Goal: Transaction & Acquisition: Download file/media

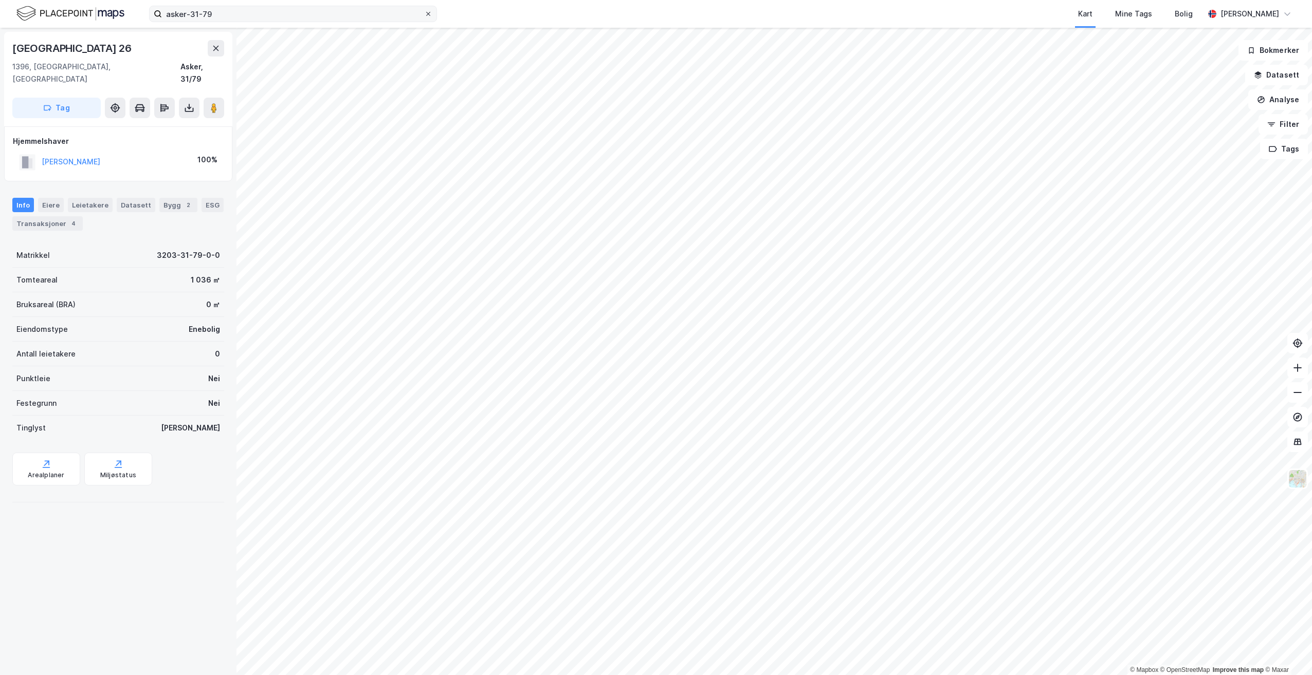
click at [427, 12] on icon at bounding box center [428, 14] width 6 height 6
click at [424, 12] on input "asker-31-79" at bounding box center [293, 13] width 262 height 15
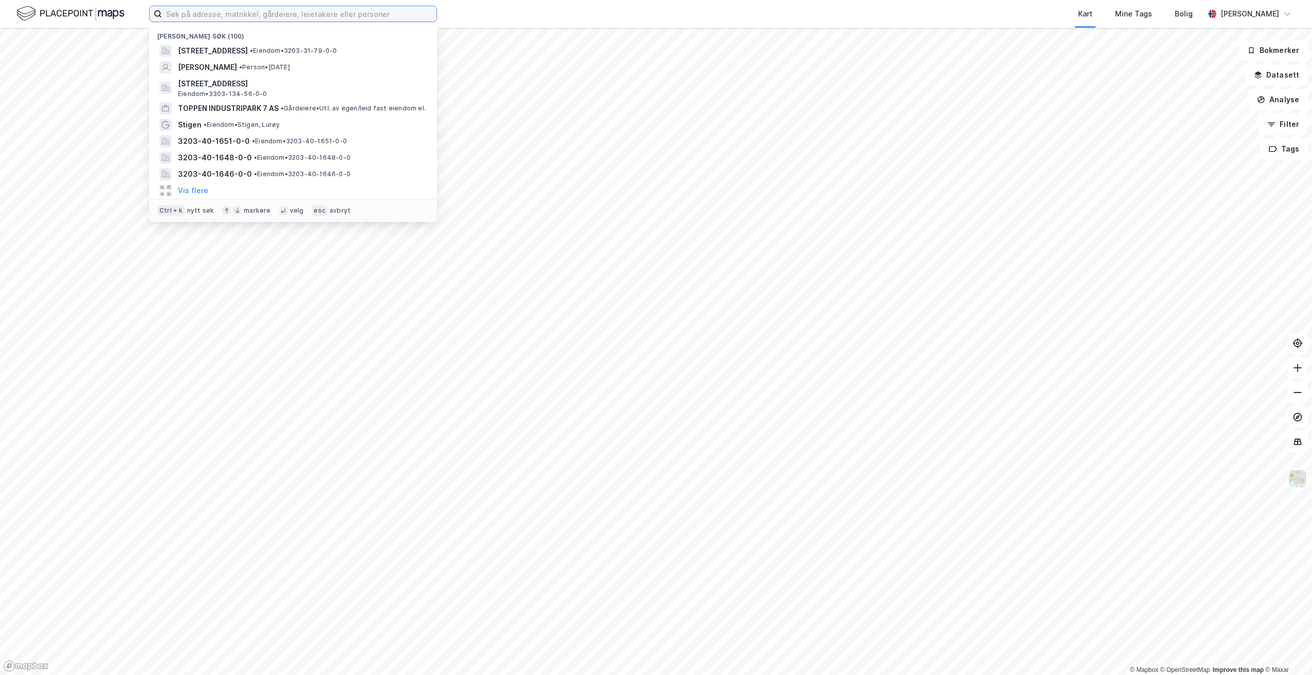
click at [225, 12] on input at bounding box center [299, 13] width 274 height 15
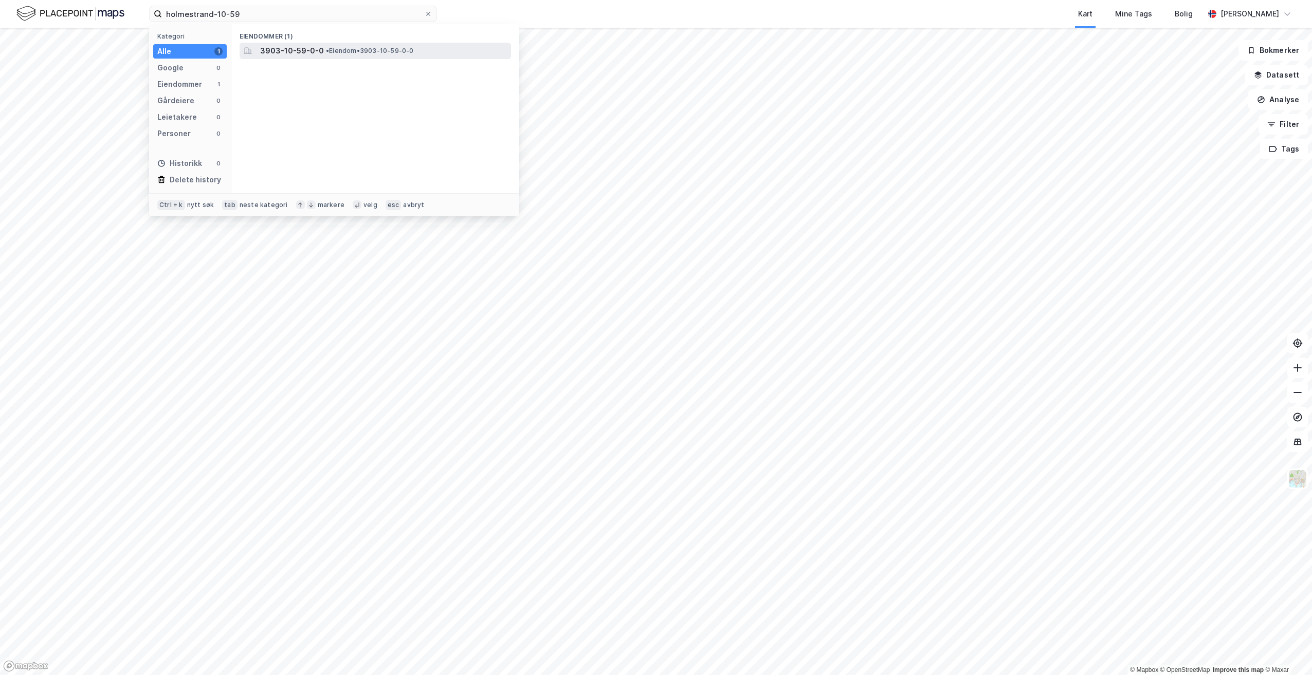
click at [328, 49] on span "•" at bounding box center [327, 51] width 3 height 8
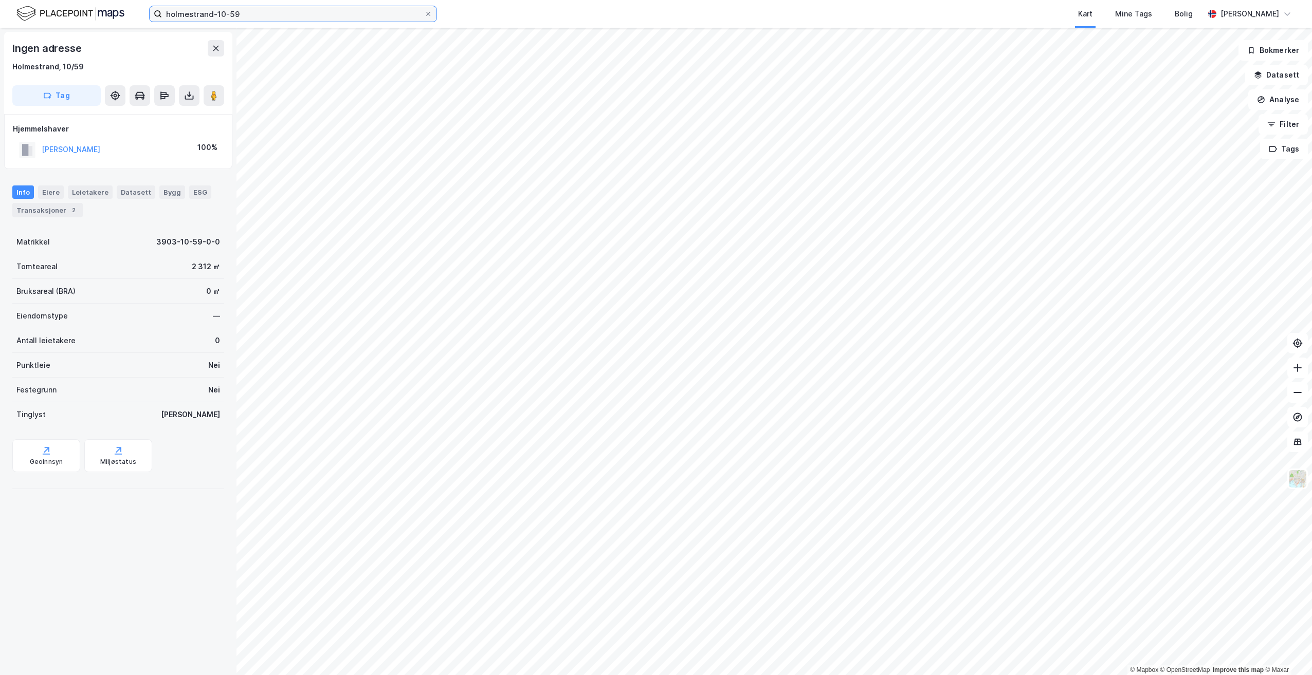
click at [248, 13] on input "holmestrand-10-59" at bounding box center [293, 13] width 262 height 15
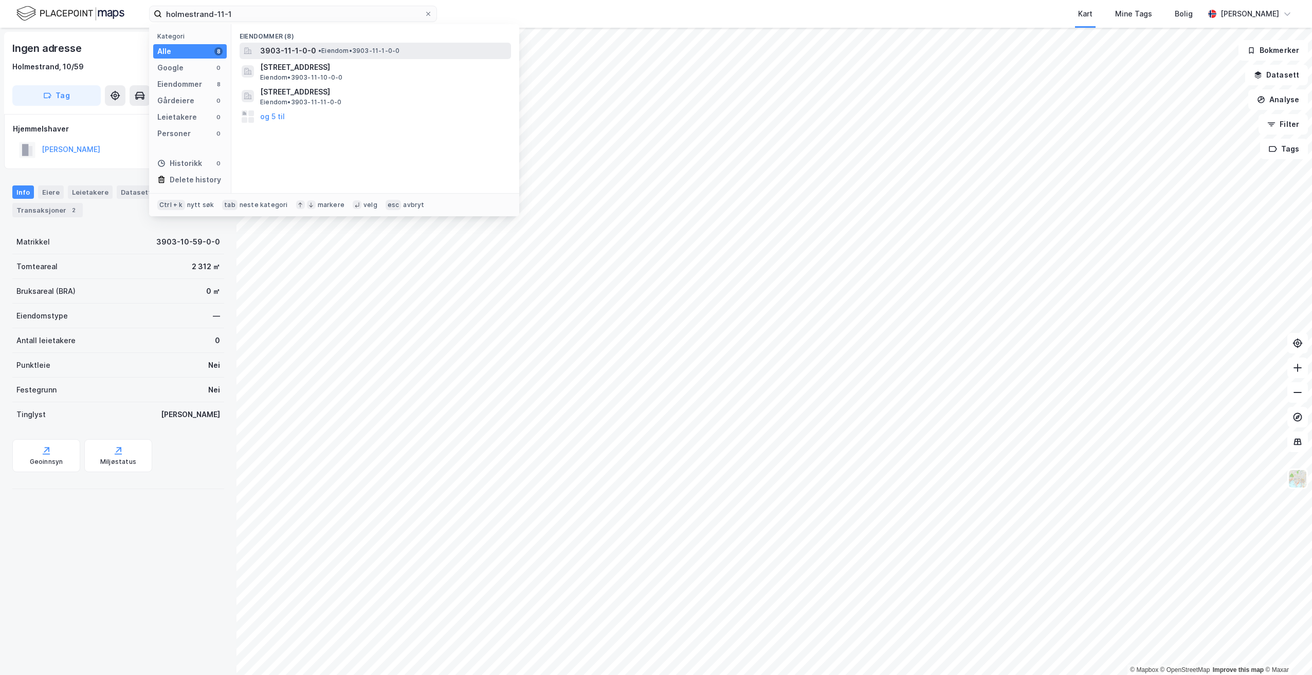
click at [292, 51] on span "3903-11-1-0-0" at bounding box center [288, 51] width 56 height 12
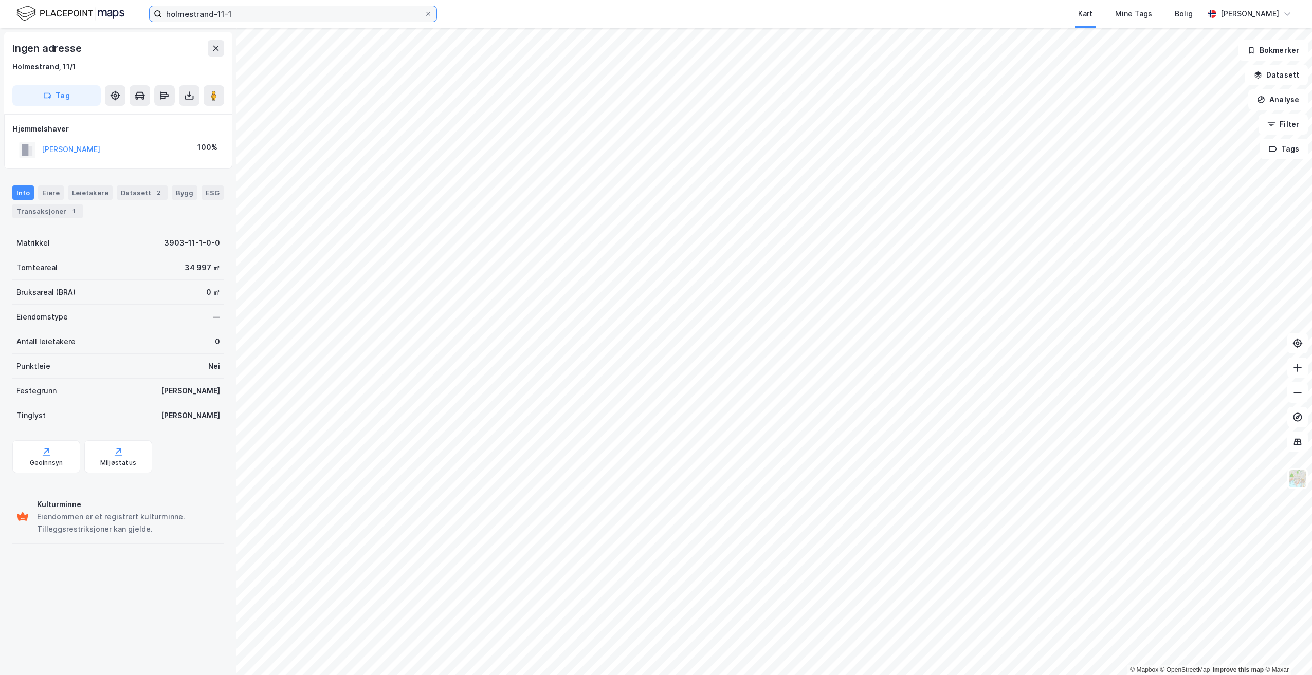
click at [240, 16] on input "holmestrand-11-1" at bounding box center [293, 13] width 262 height 15
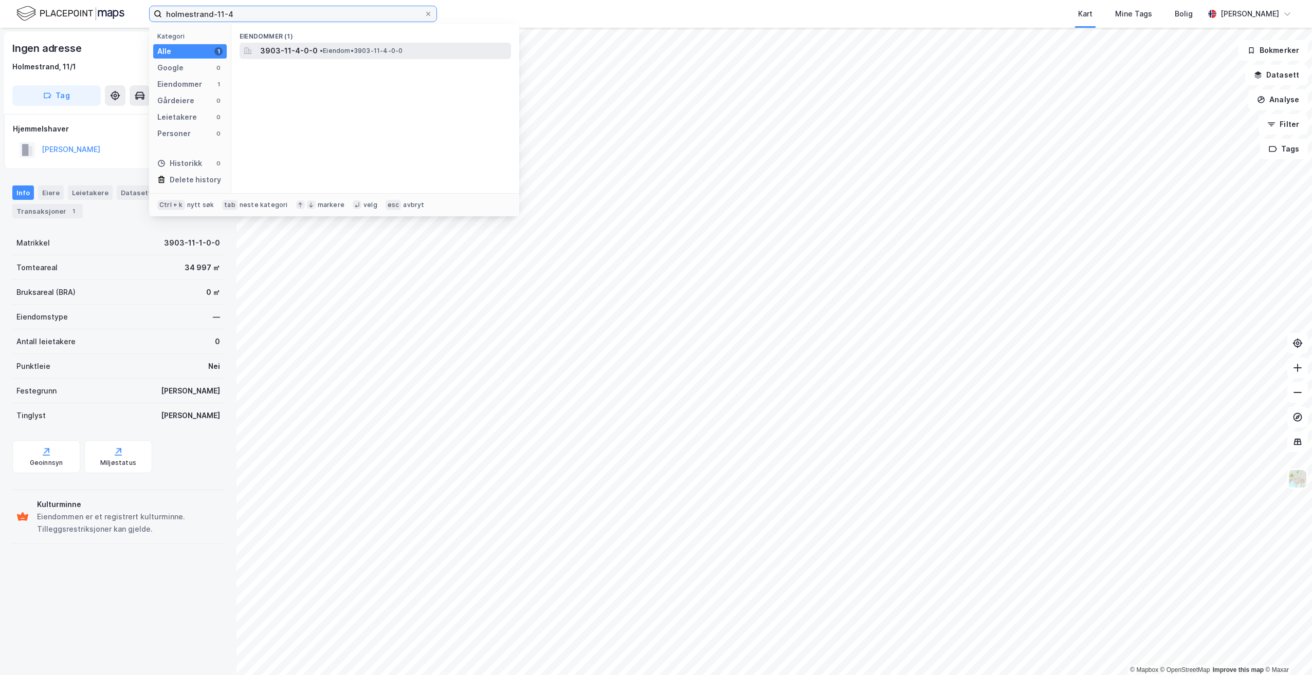
type input "holmestrand-11-4"
click at [312, 50] on span "3903-11-4-0-0" at bounding box center [289, 51] width 58 height 12
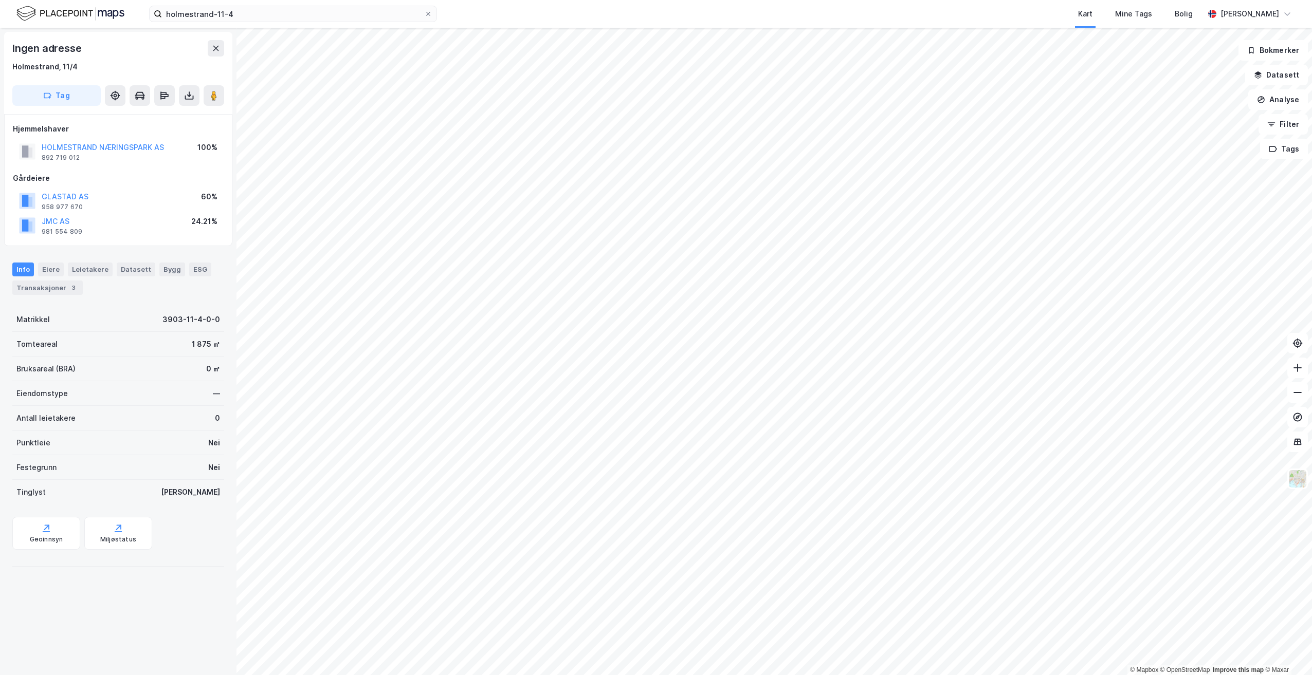
click at [553, 20] on div "holmestrand-11-4 Kart Mine Tags Bolig [PERSON_NAME] © Mapbox © OpenStreetMap Im…" at bounding box center [656, 337] width 1312 height 675
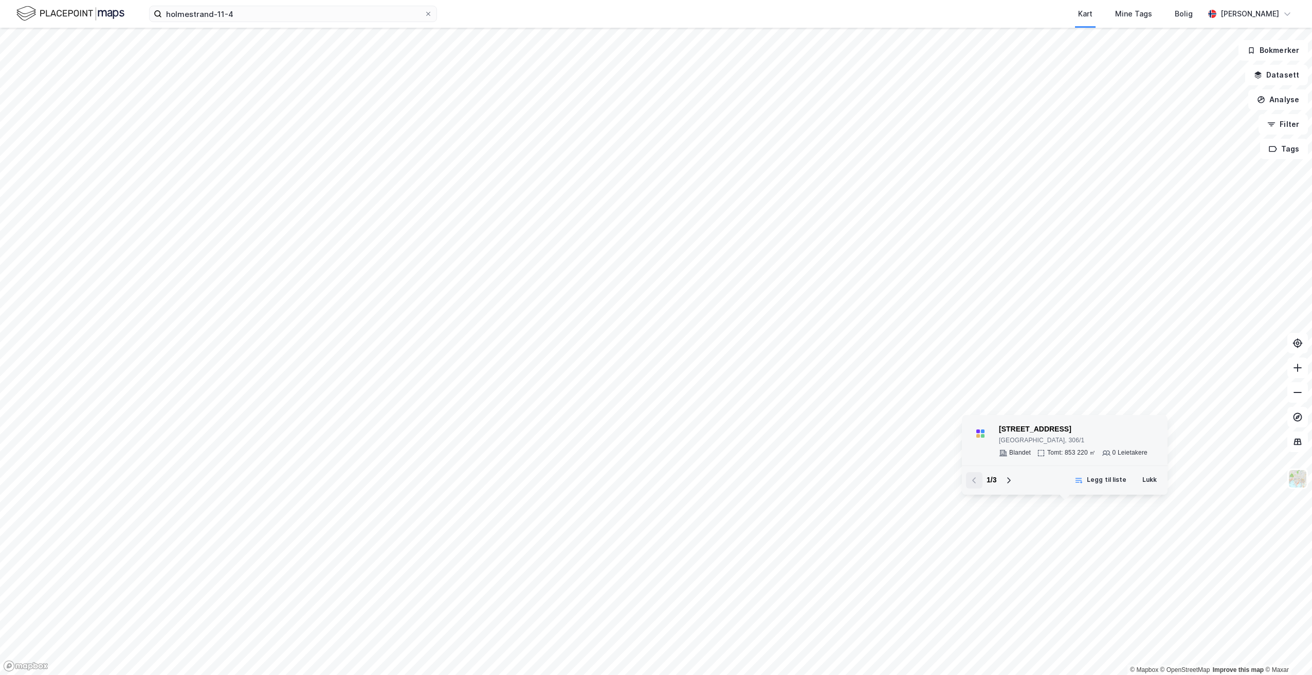
click at [1077, 427] on div "[STREET_ADDRESS]" at bounding box center [1073, 430] width 149 height 12
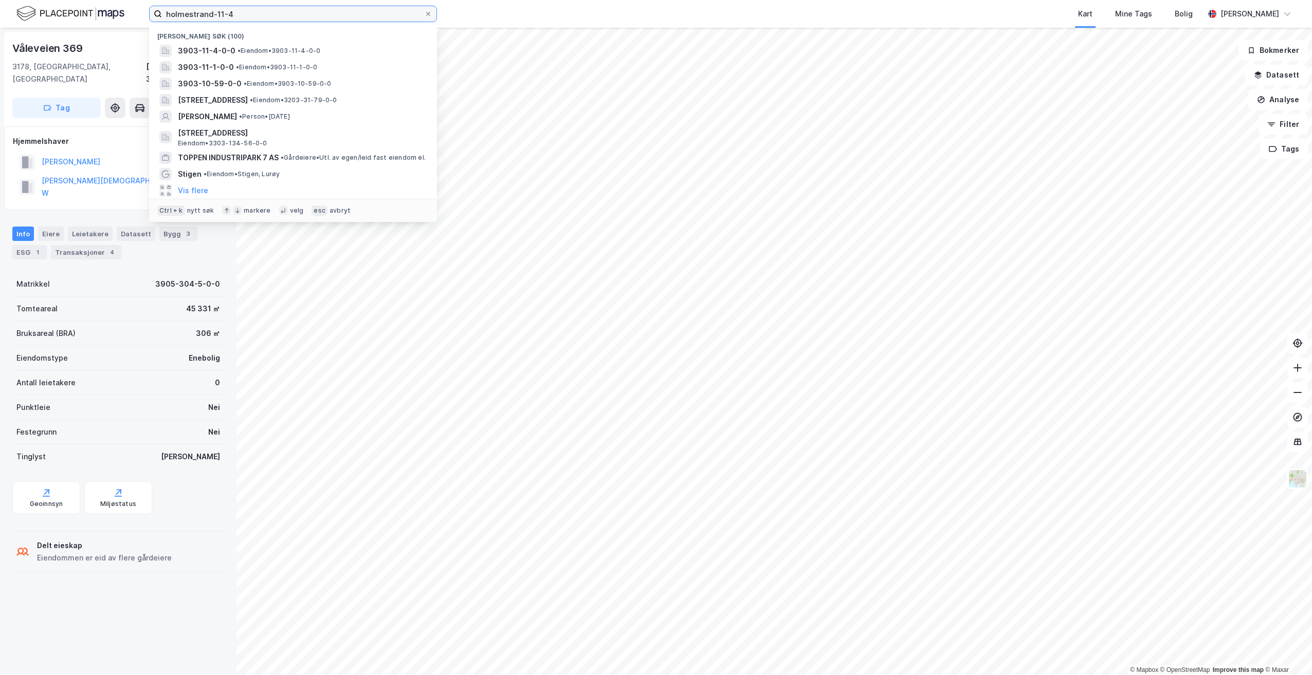
drag, startPoint x: 212, startPoint y: 12, endPoint x: 137, endPoint y: 11, distance: 75.6
click at [137, 11] on div "holmestrand-11-4 Nylige søk (100) 3903-11-4-0-0 • Eiendom • 3903-11-4-0-0 3903-…" at bounding box center [656, 14] width 1312 height 28
drag, startPoint x: 249, startPoint y: 12, endPoint x: 85, endPoint y: 10, distance: 164.0
click at [85, 10] on div "holmestrand-11-4 Nylige søk (100) 3903-11-4-0-0 • Eiendom • 3903-11-4-0-0 3903-…" at bounding box center [656, 14] width 1312 height 28
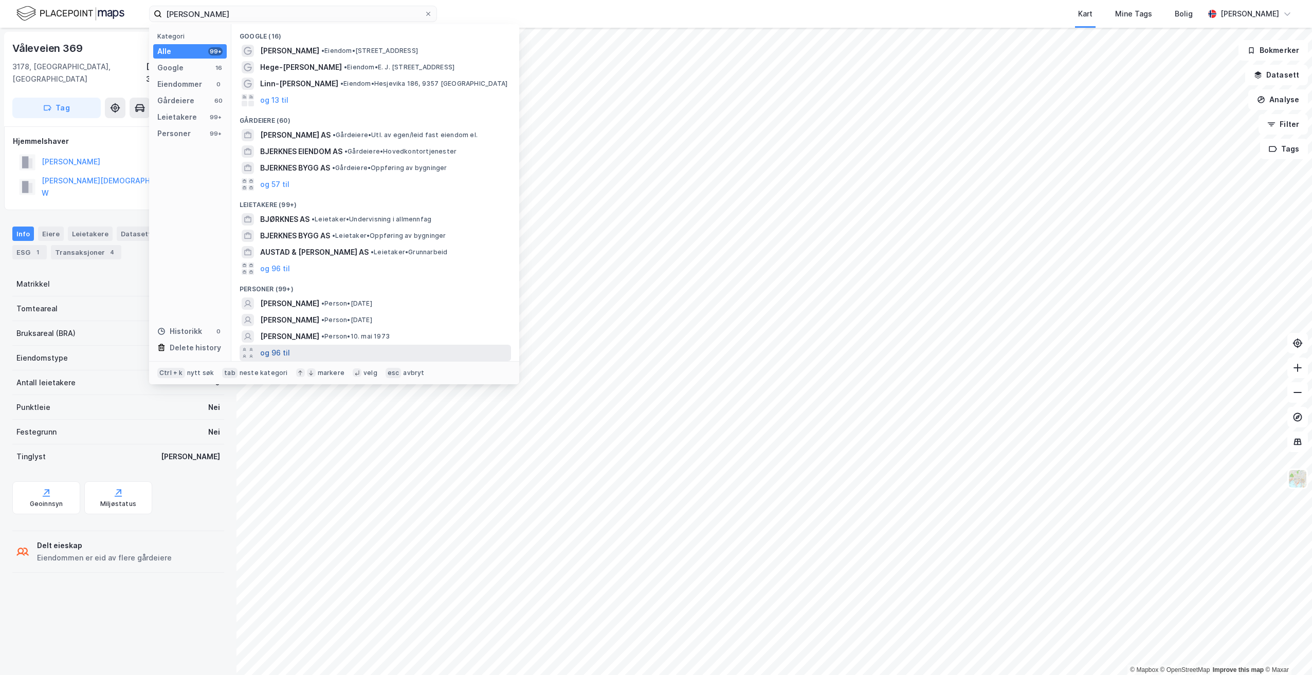
click at [274, 352] on button "og 96 til" at bounding box center [275, 353] width 30 height 12
click at [175, 13] on input "[PERSON_NAME]" at bounding box center [293, 13] width 262 height 15
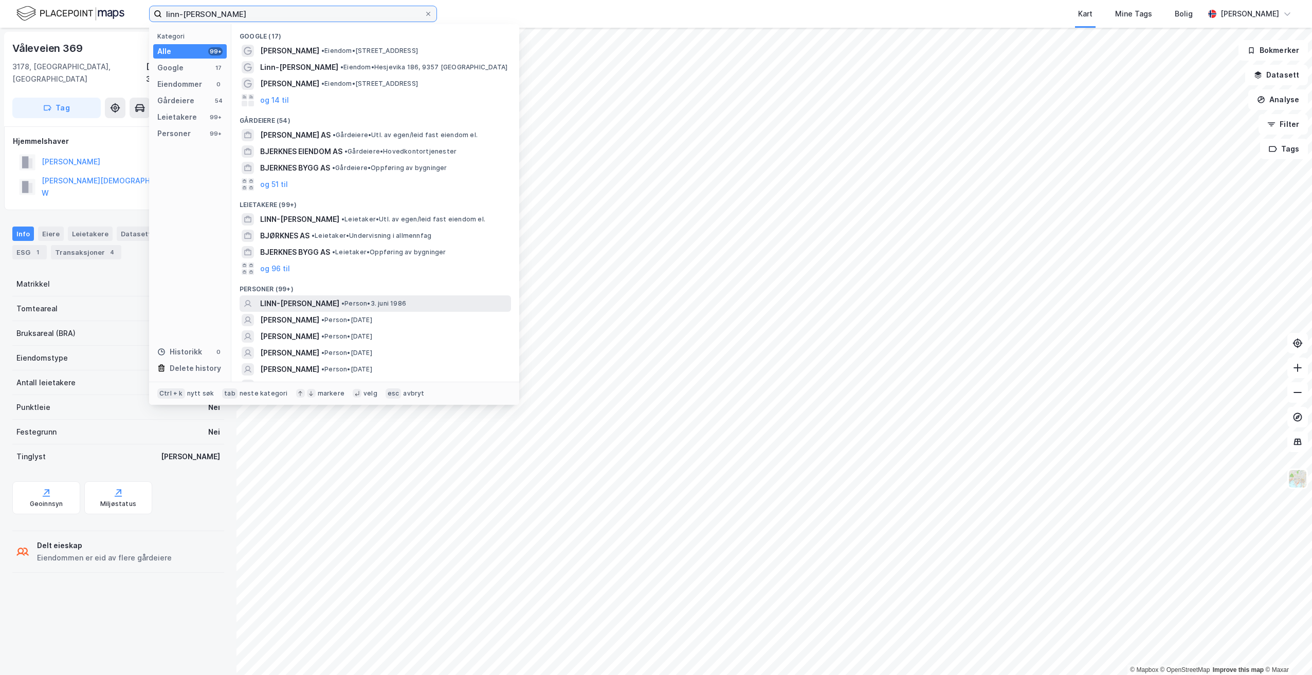
type input "linn-[PERSON_NAME]"
click at [295, 302] on span "LINN-[PERSON_NAME]" at bounding box center [299, 304] width 79 height 12
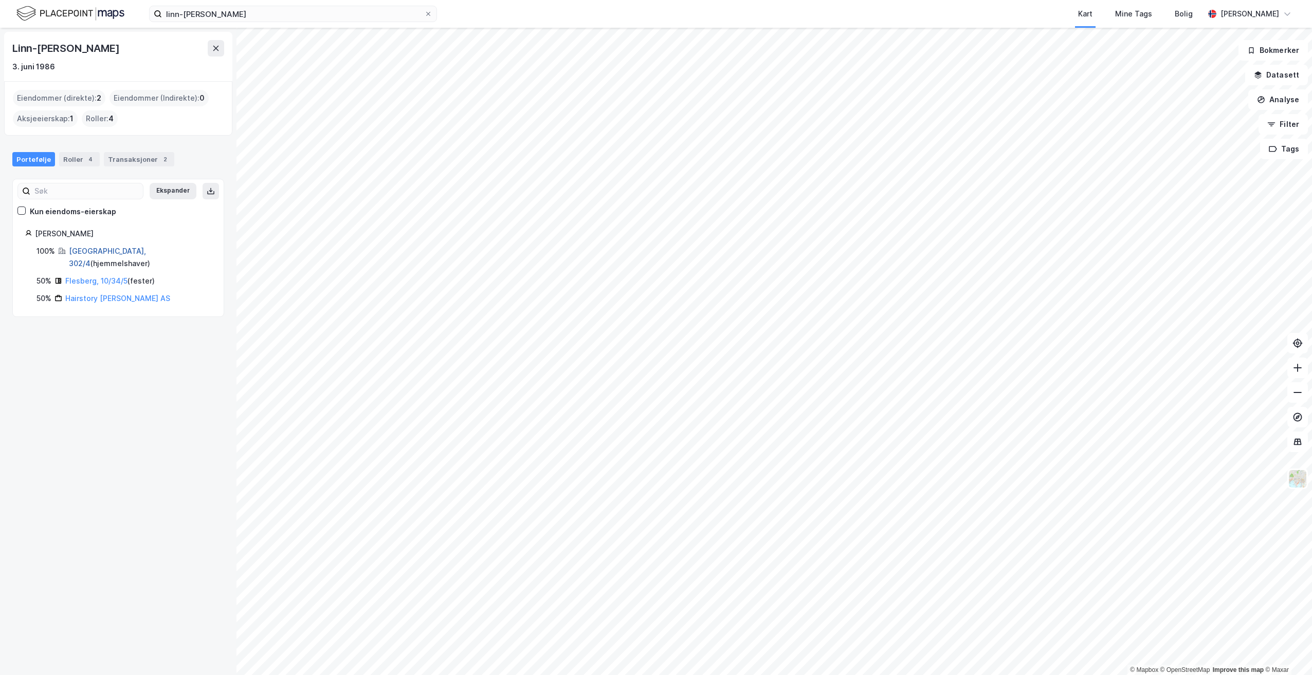
click at [98, 250] on link "[GEOGRAPHIC_DATA], 302/4" at bounding box center [107, 257] width 77 height 21
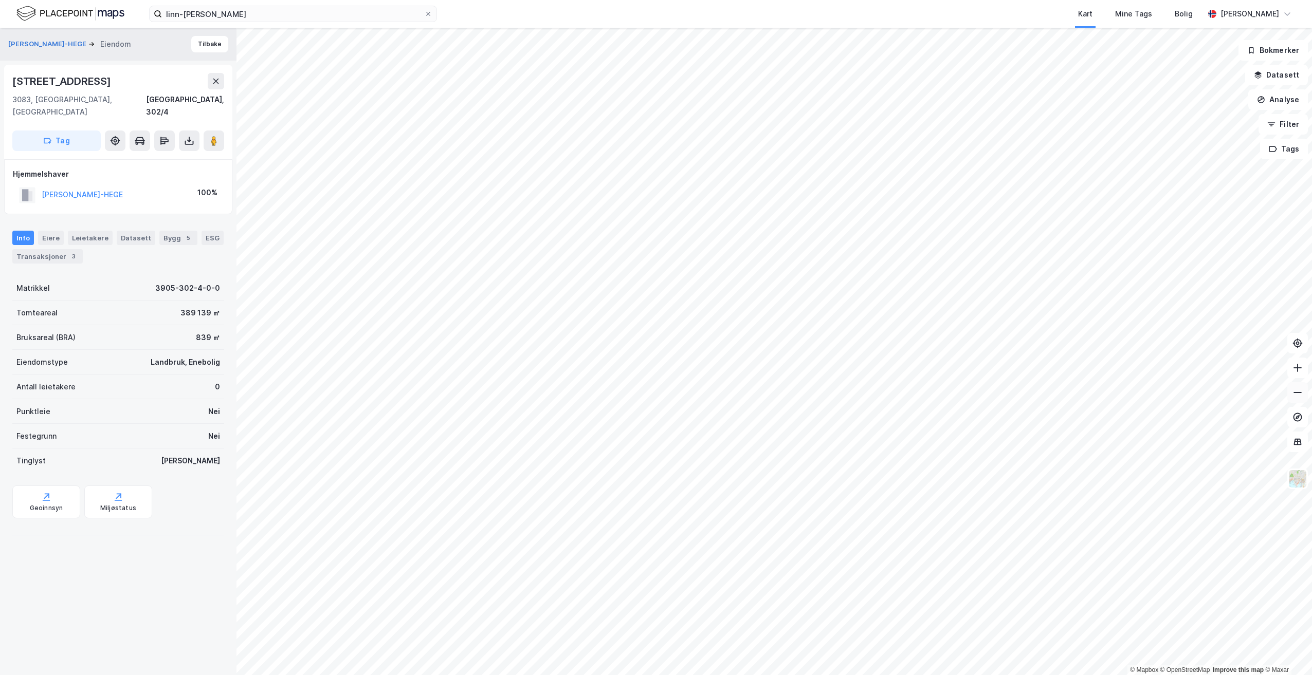
click at [1301, 391] on icon at bounding box center [1297, 393] width 10 height 10
click at [1298, 367] on icon at bounding box center [1297, 368] width 10 height 10
click at [187, 136] on icon at bounding box center [189, 141] width 10 height 10
click at [139, 157] on div "Last ned grunnbok" at bounding box center [138, 161] width 60 height 8
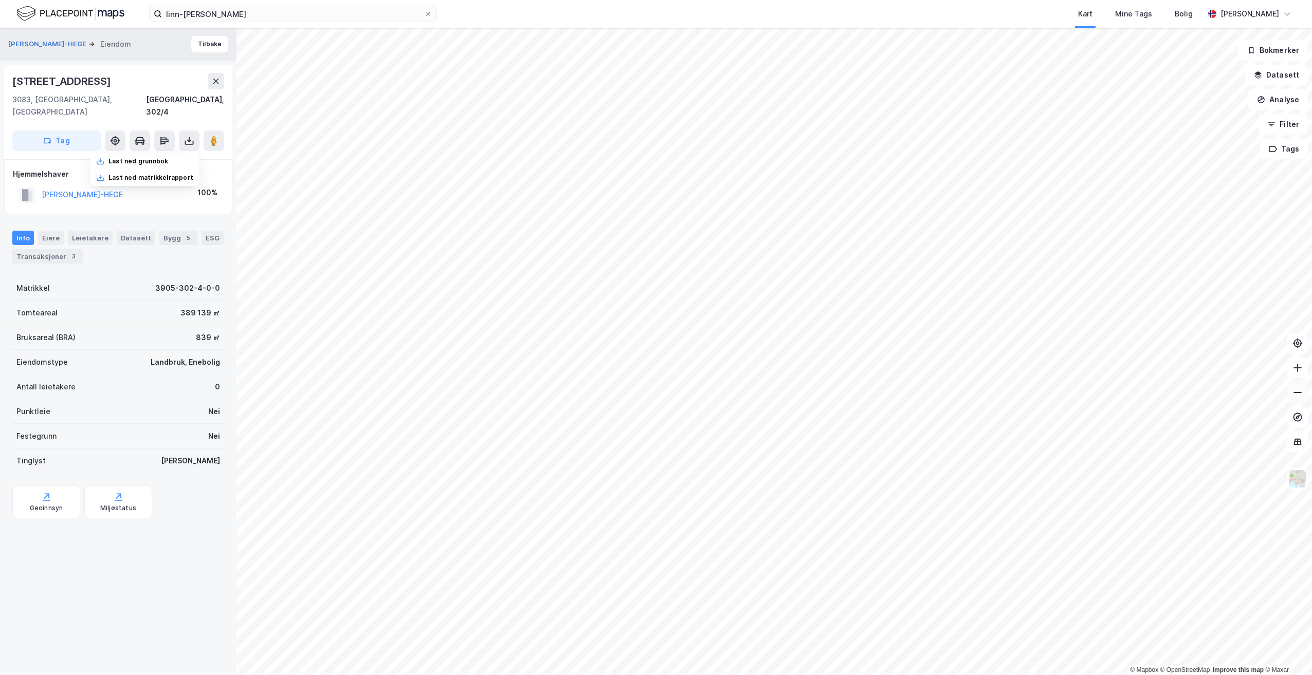
click at [1300, 394] on icon at bounding box center [1297, 393] width 10 height 10
